Goal: Task Accomplishment & Management: Use online tool/utility

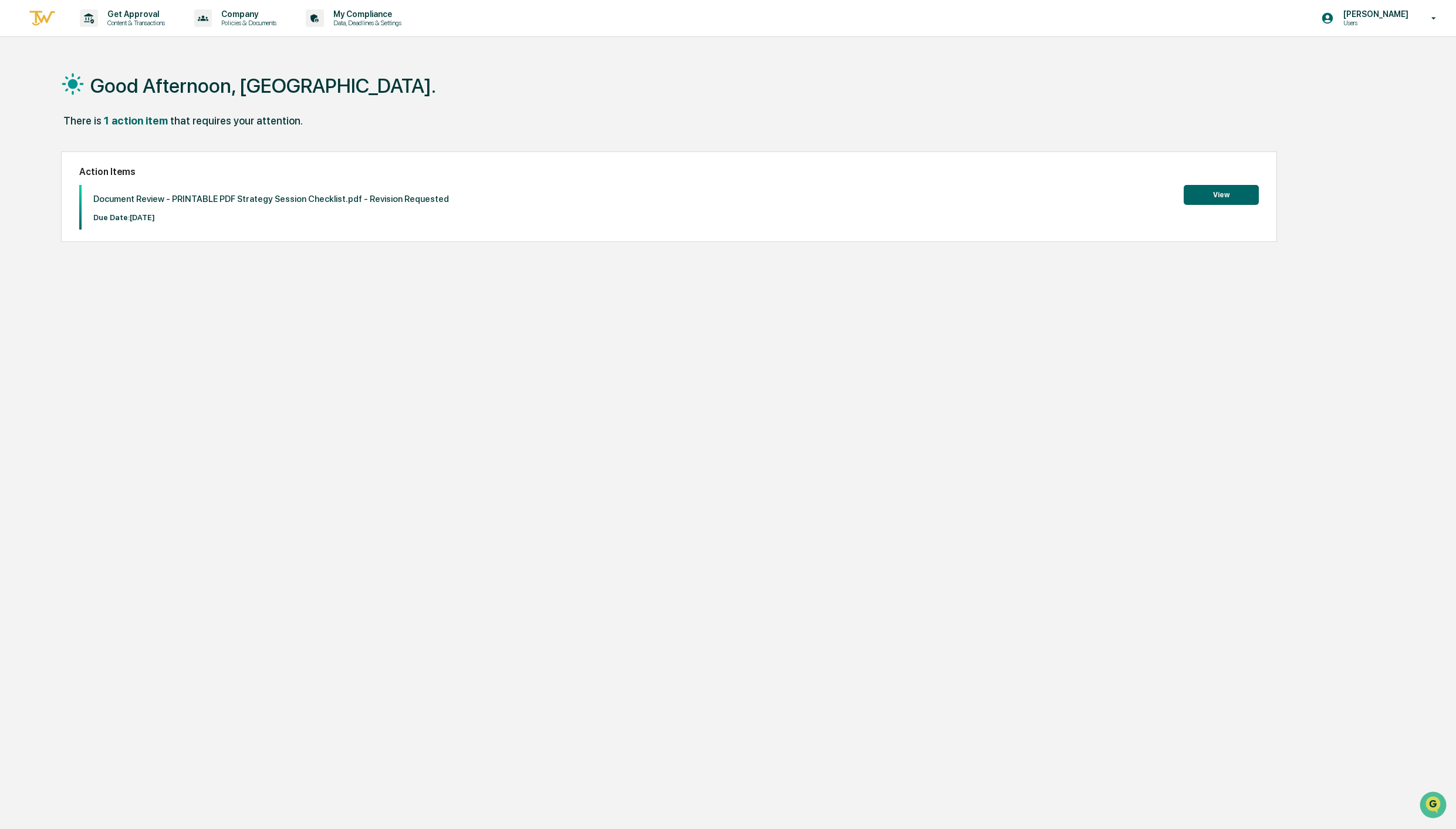
click at [306, 193] on div "Document Review - PRINTABLE PDF Strategy Session Checklist.pdf - Revision Reque…" at bounding box center [265, 207] width 367 height 45
click at [1231, 195] on button "View" at bounding box center [1221, 195] width 75 height 20
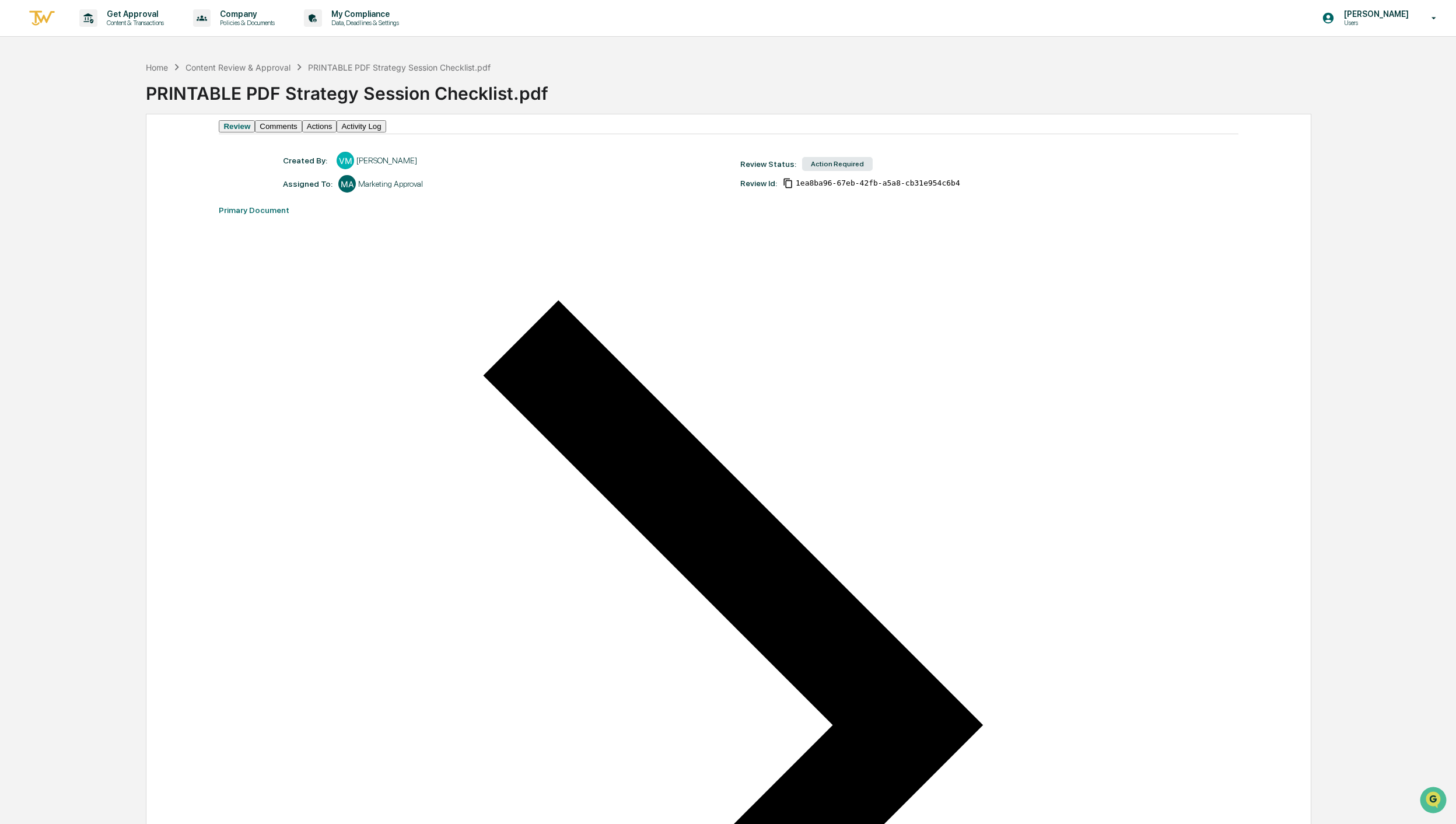
click at [337, 133] on button "Actions" at bounding box center [319, 126] width 35 height 13
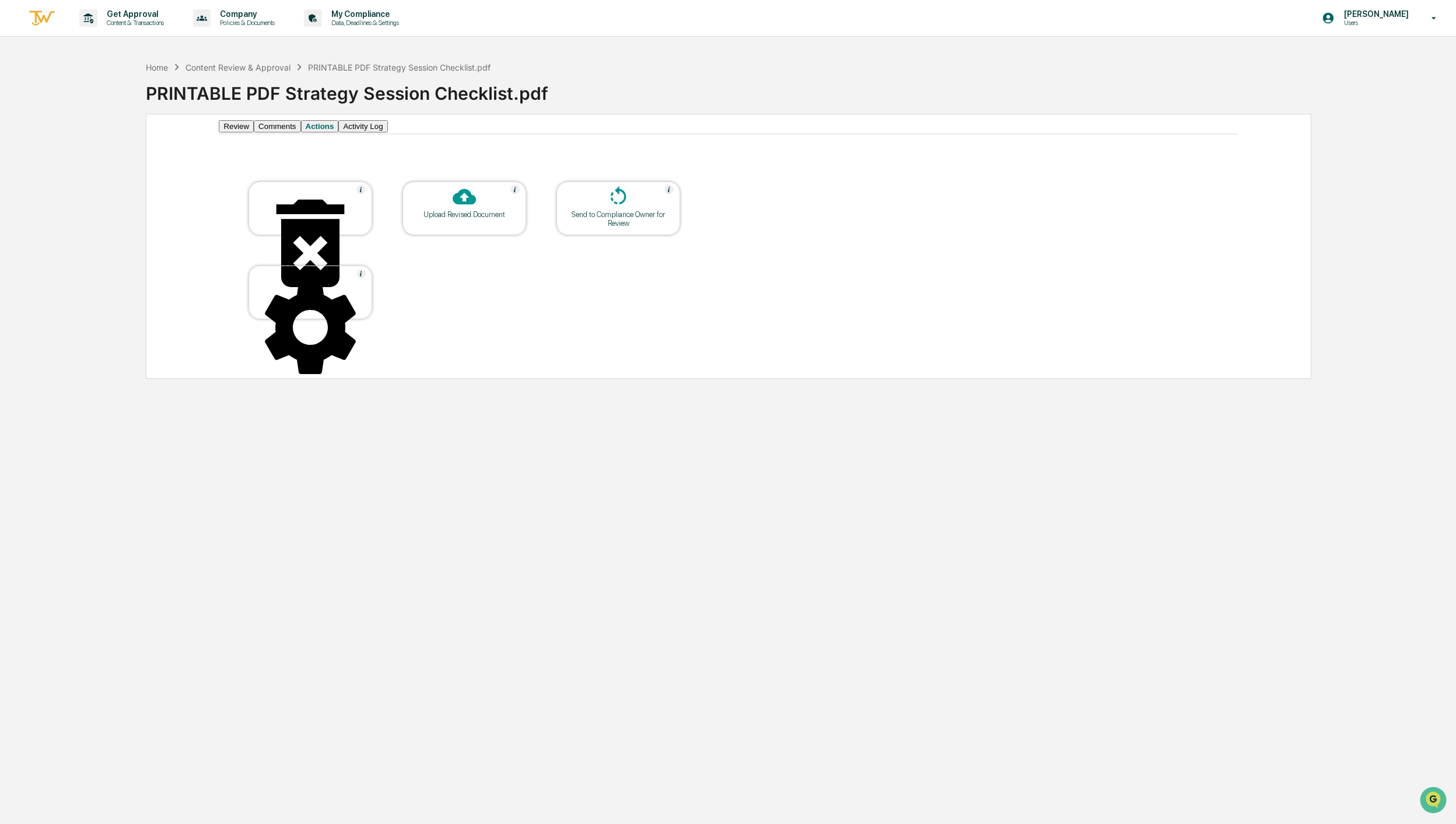
click at [481, 219] on div "Upload Revised Document" at bounding box center [464, 214] width 105 height 9
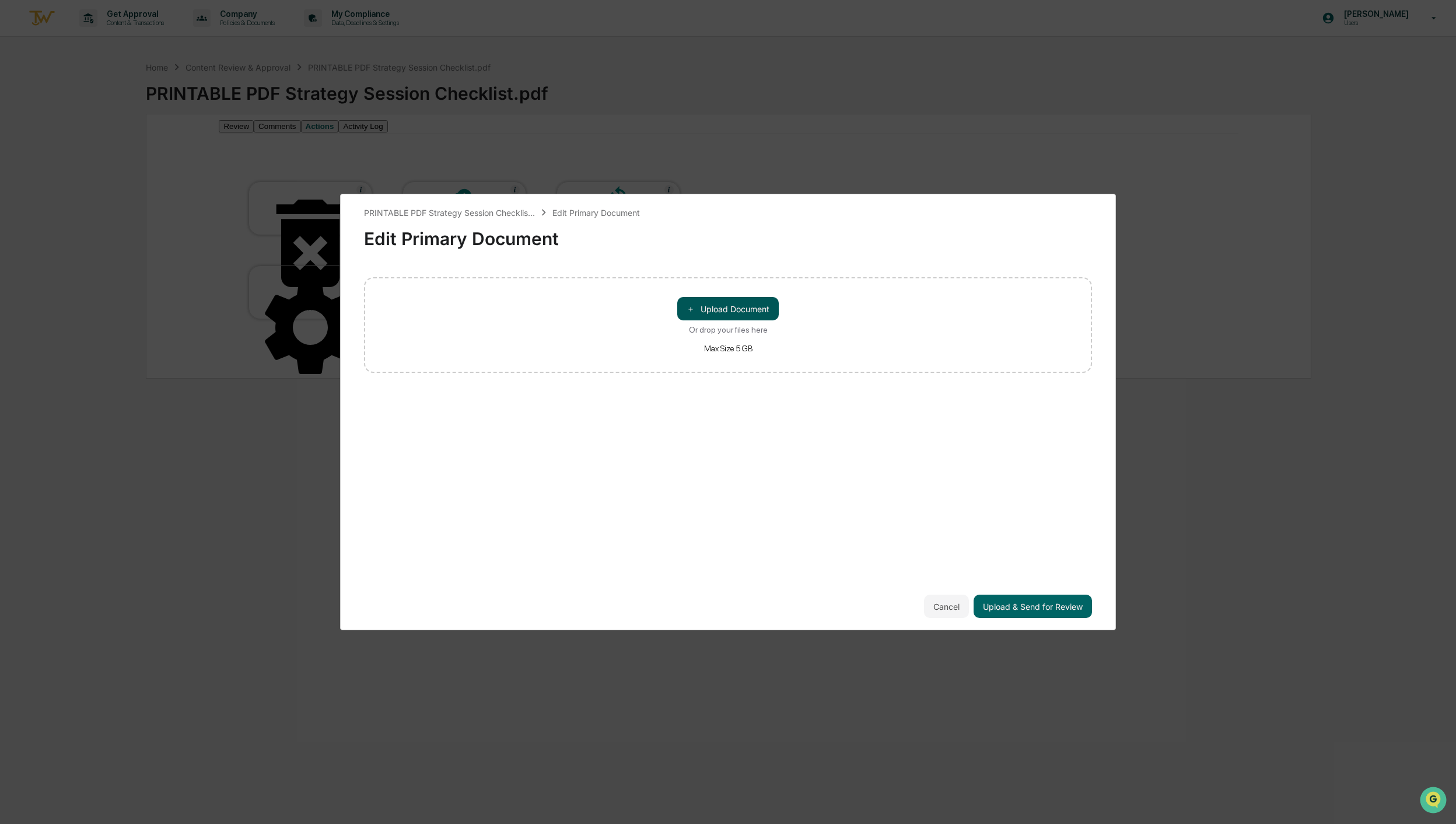
click at [723, 299] on button "＋ Upload Document" at bounding box center [728, 308] width 102 height 23
click at [1008, 607] on button "Upload & Send for Review" at bounding box center [1032, 606] width 118 height 23
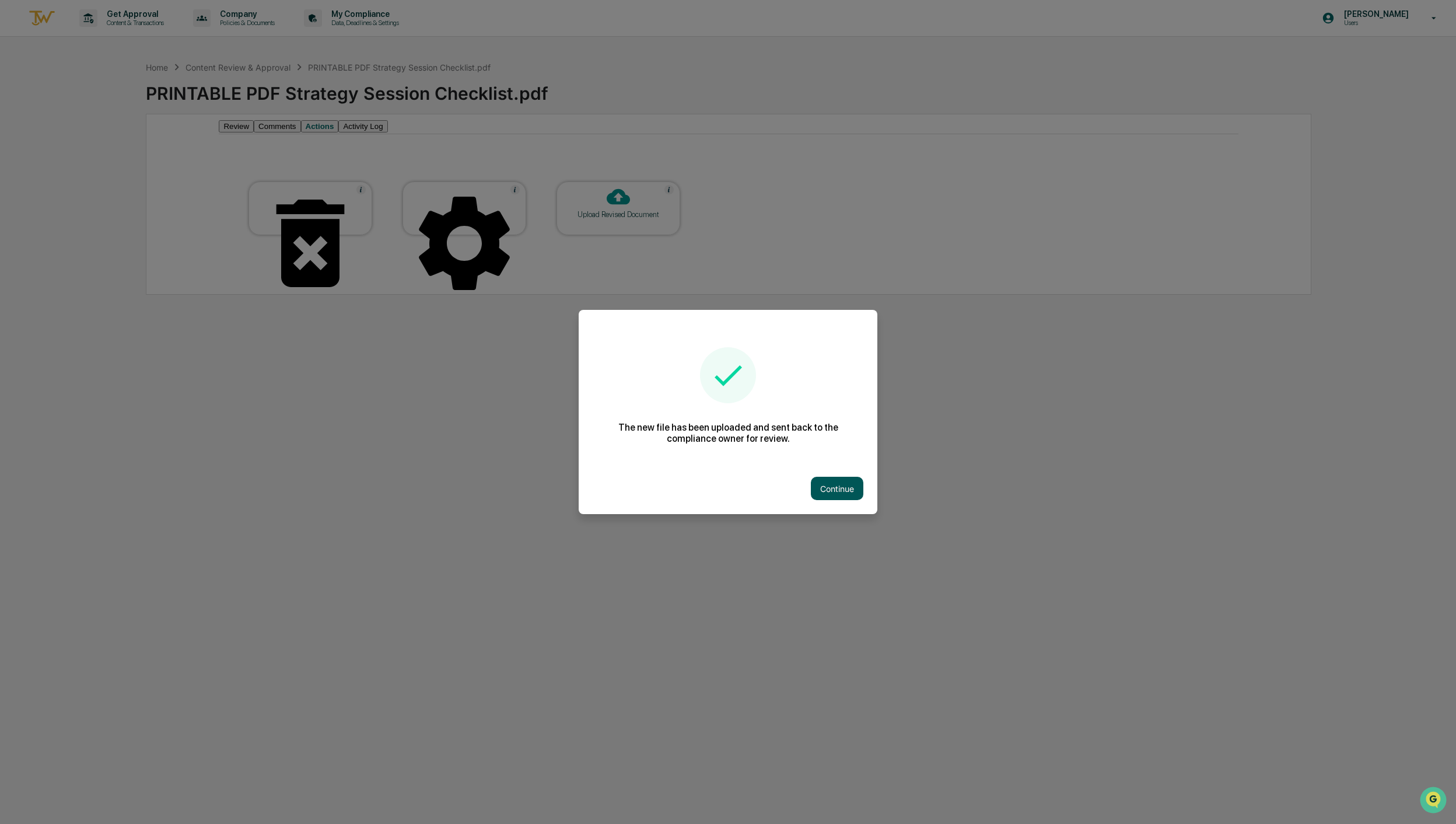
click at [844, 487] on button "Continue" at bounding box center [838, 488] width 53 height 23
